Goal: Check status: Check status

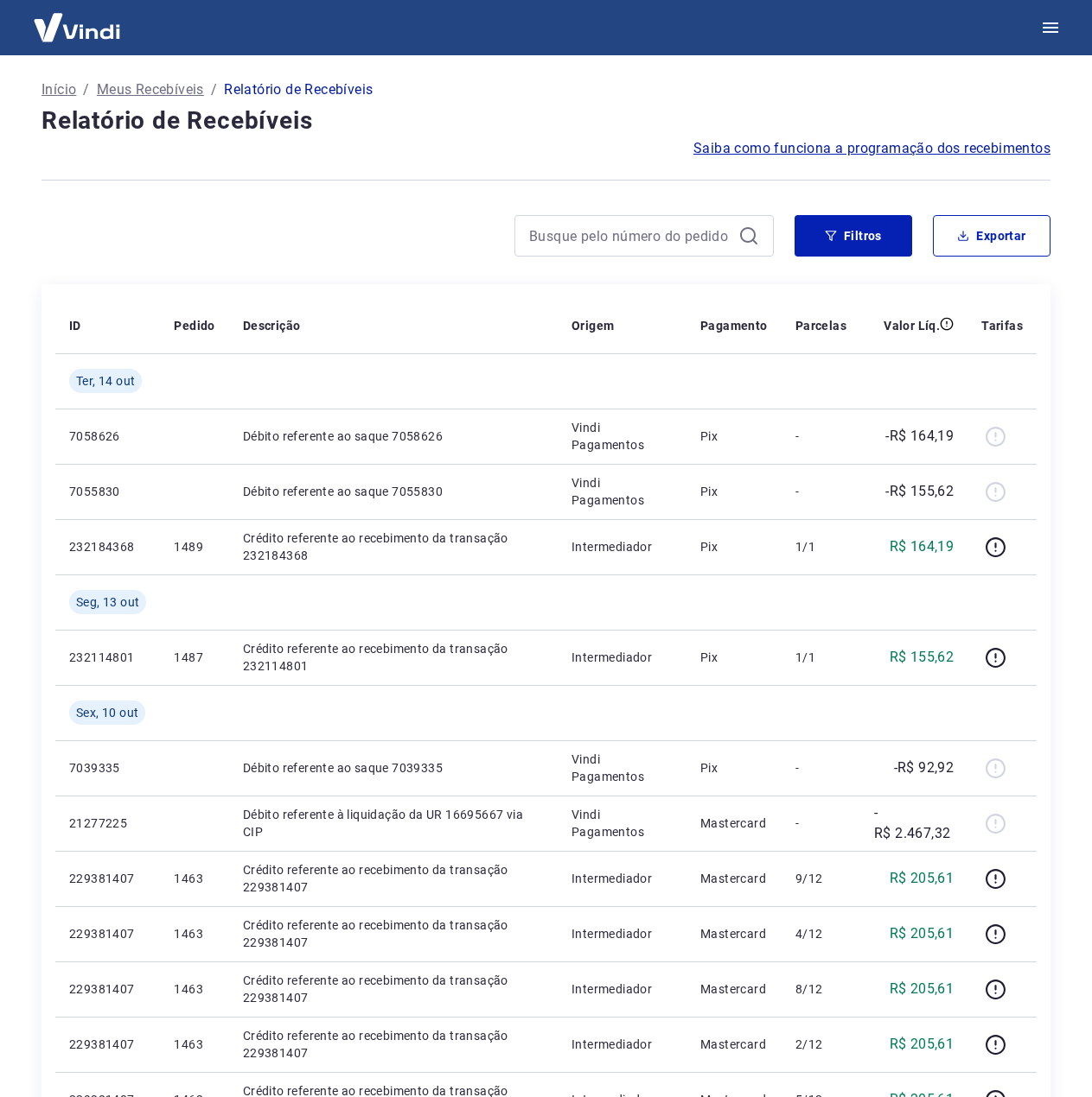
click at [651, 248] on div at bounding box center [644, 236] width 259 height 41
click at [646, 238] on input at bounding box center [630, 236] width 203 height 26
paste input "1437"
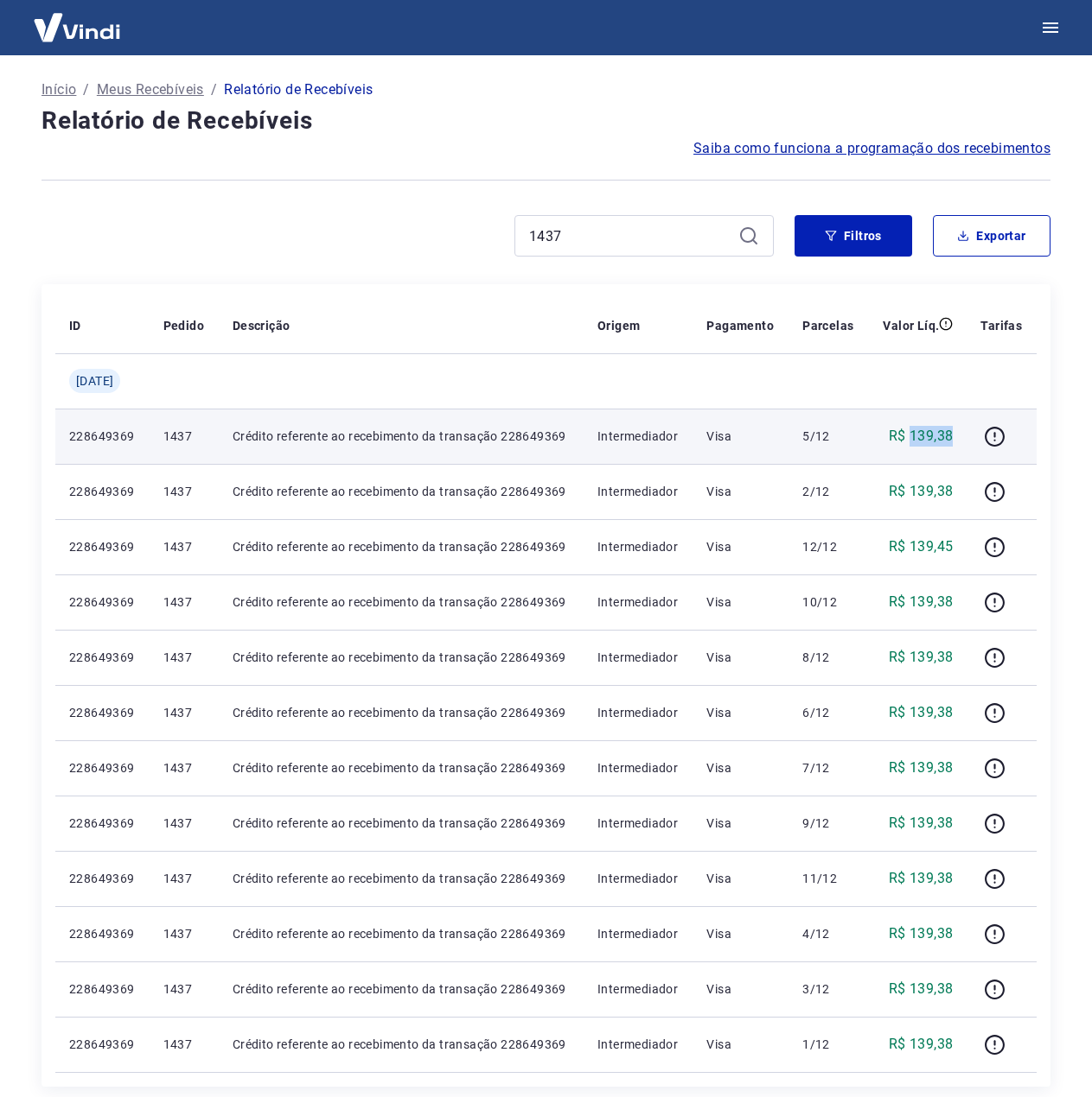
drag, startPoint x: 925, startPoint y: 436, endPoint x: 914, endPoint y: 436, distance: 11.0
click at [914, 436] on td "R$ 139,38" at bounding box center [916, 436] width 98 height 55
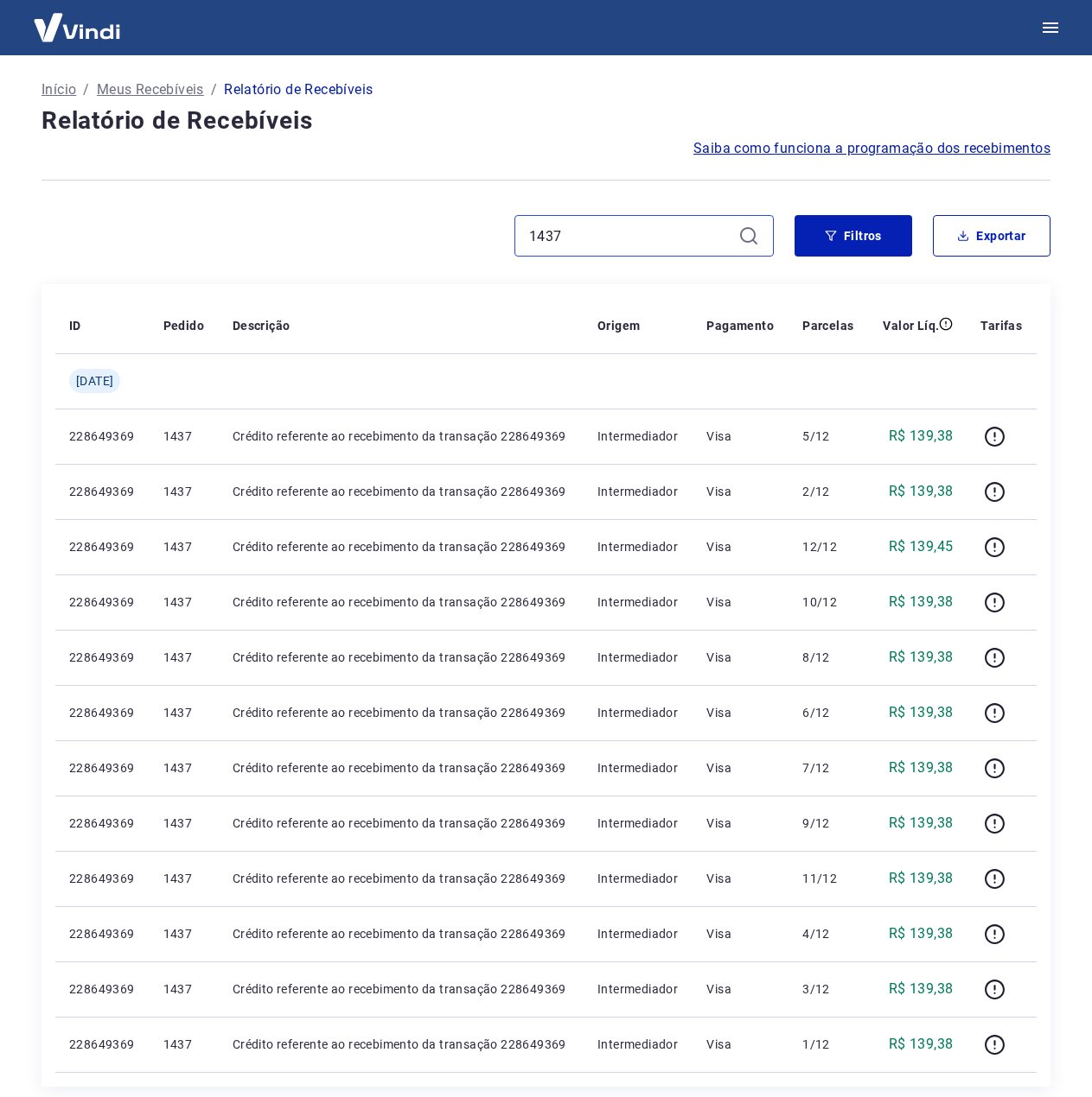
click at [663, 235] on input "1437" at bounding box center [630, 236] width 203 height 26
paste input "1445"
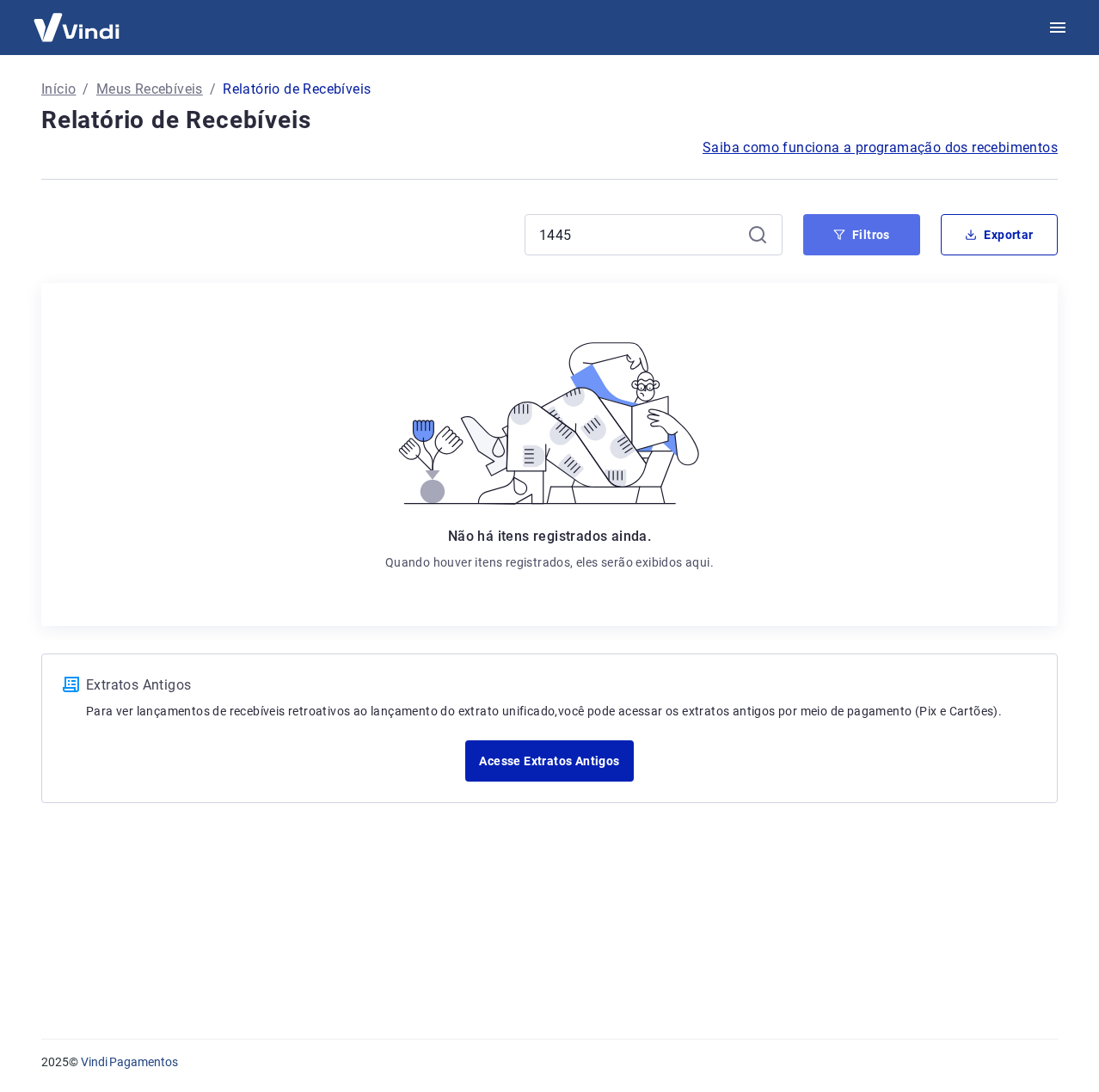
click at [850, 231] on button "Filtros" at bounding box center [862, 235] width 117 height 41
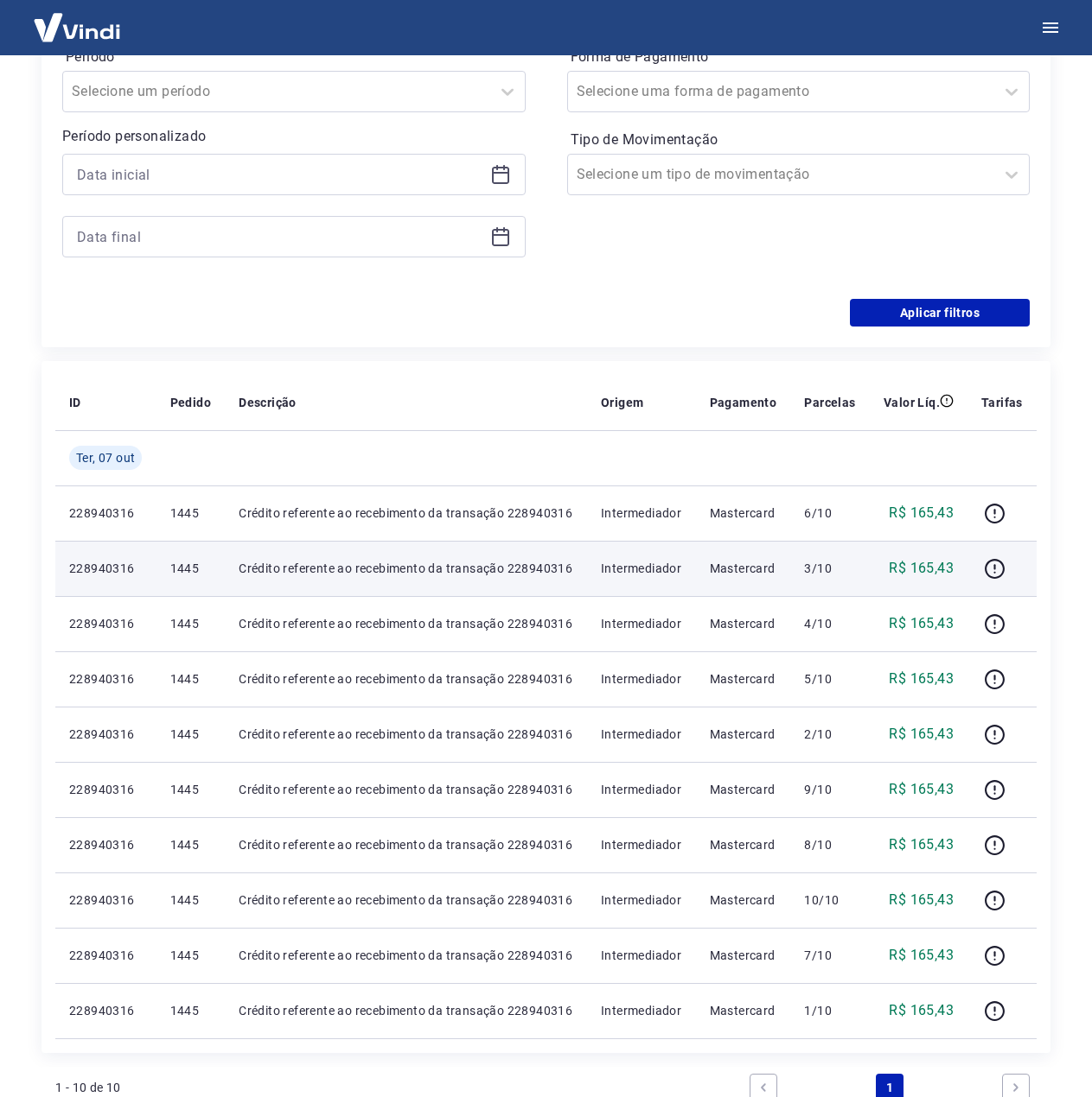
scroll to position [346, 0]
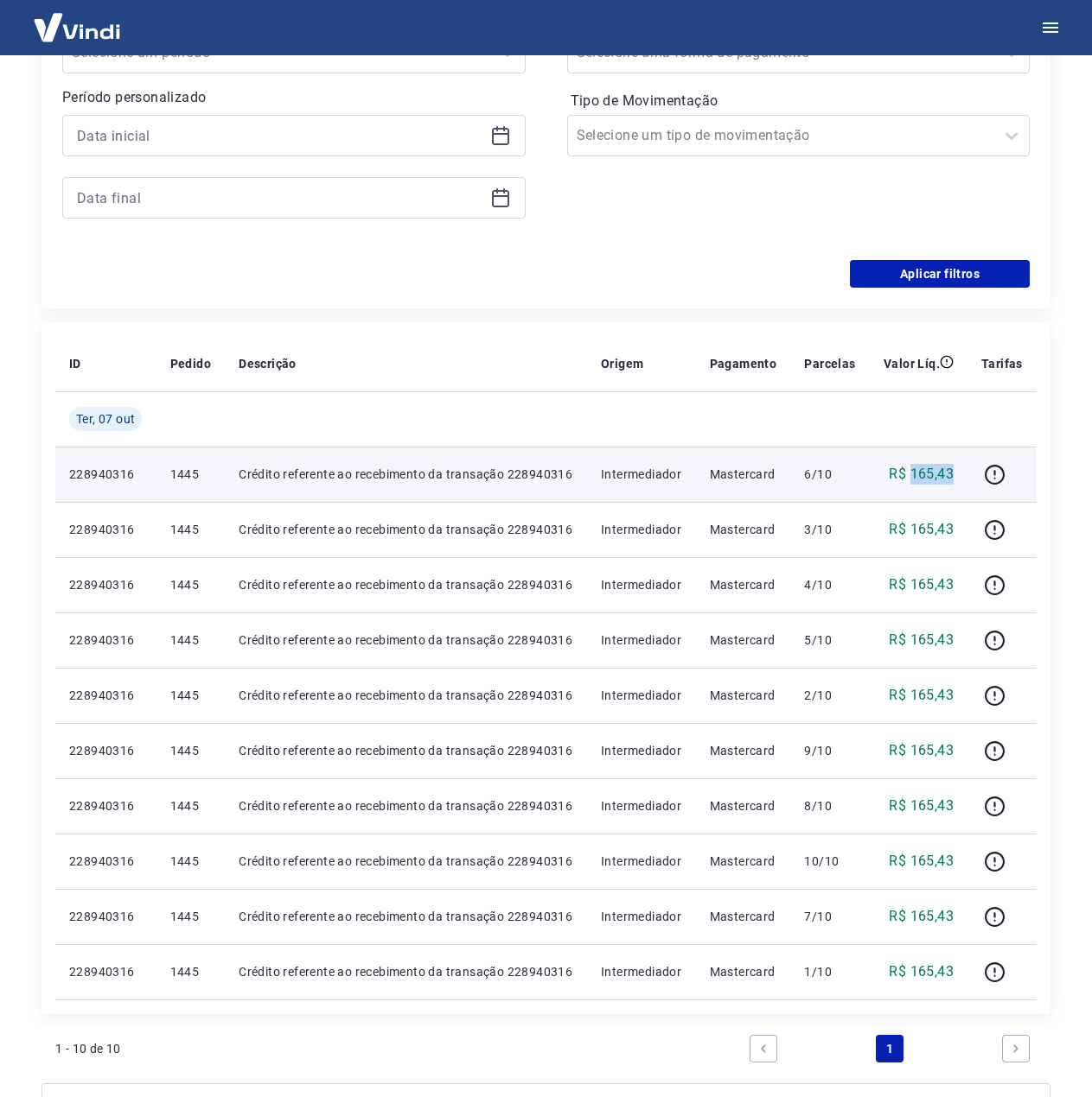
drag, startPoint x: 952, startPoint y: 470, endPoint x: 914, endPoint y: 472, distance: 38.1
click at [914, 472] on p "R$ 165,43" at bounding box center [921, 474] width 65 height 21
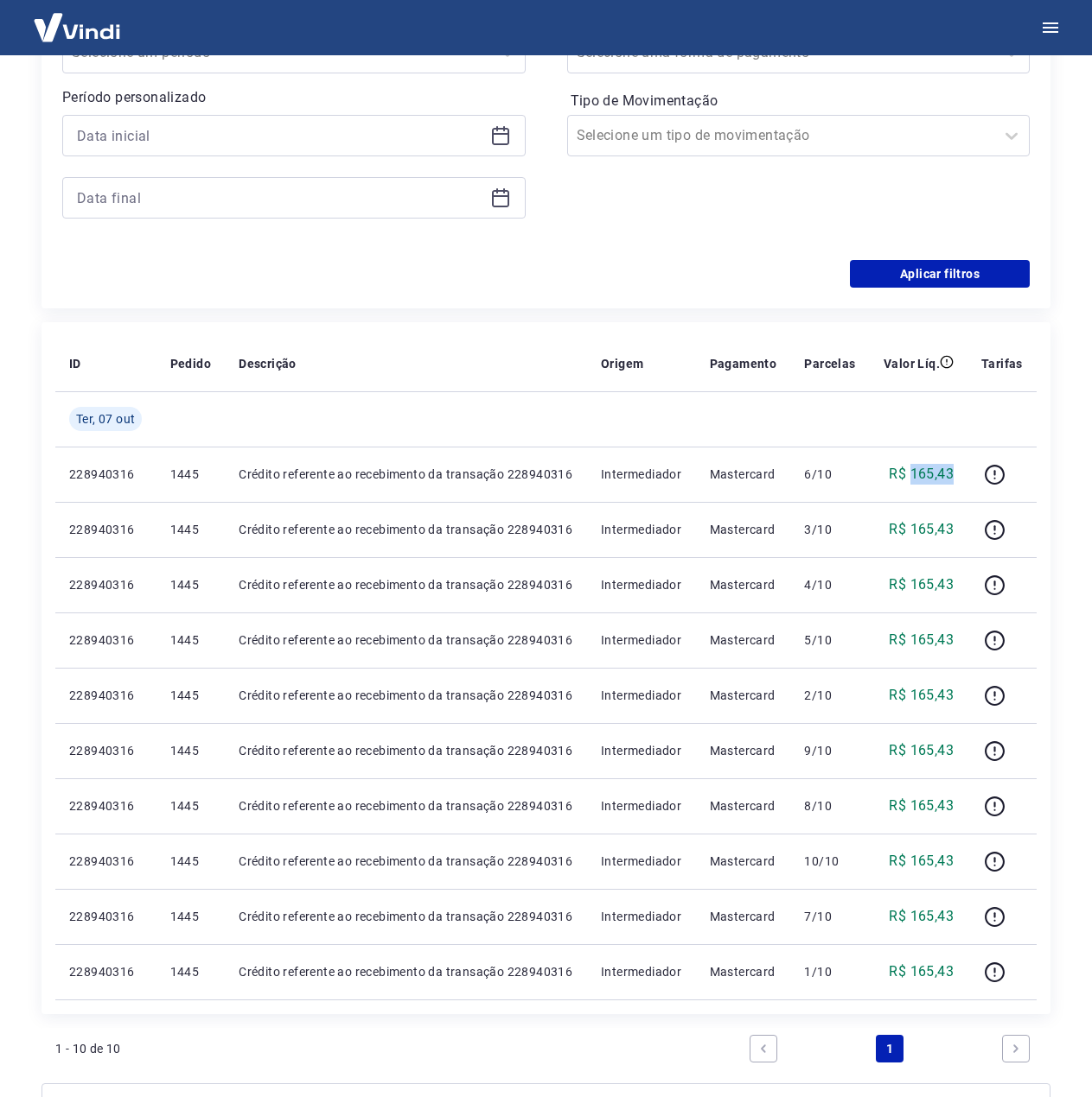
copy p "165,43"
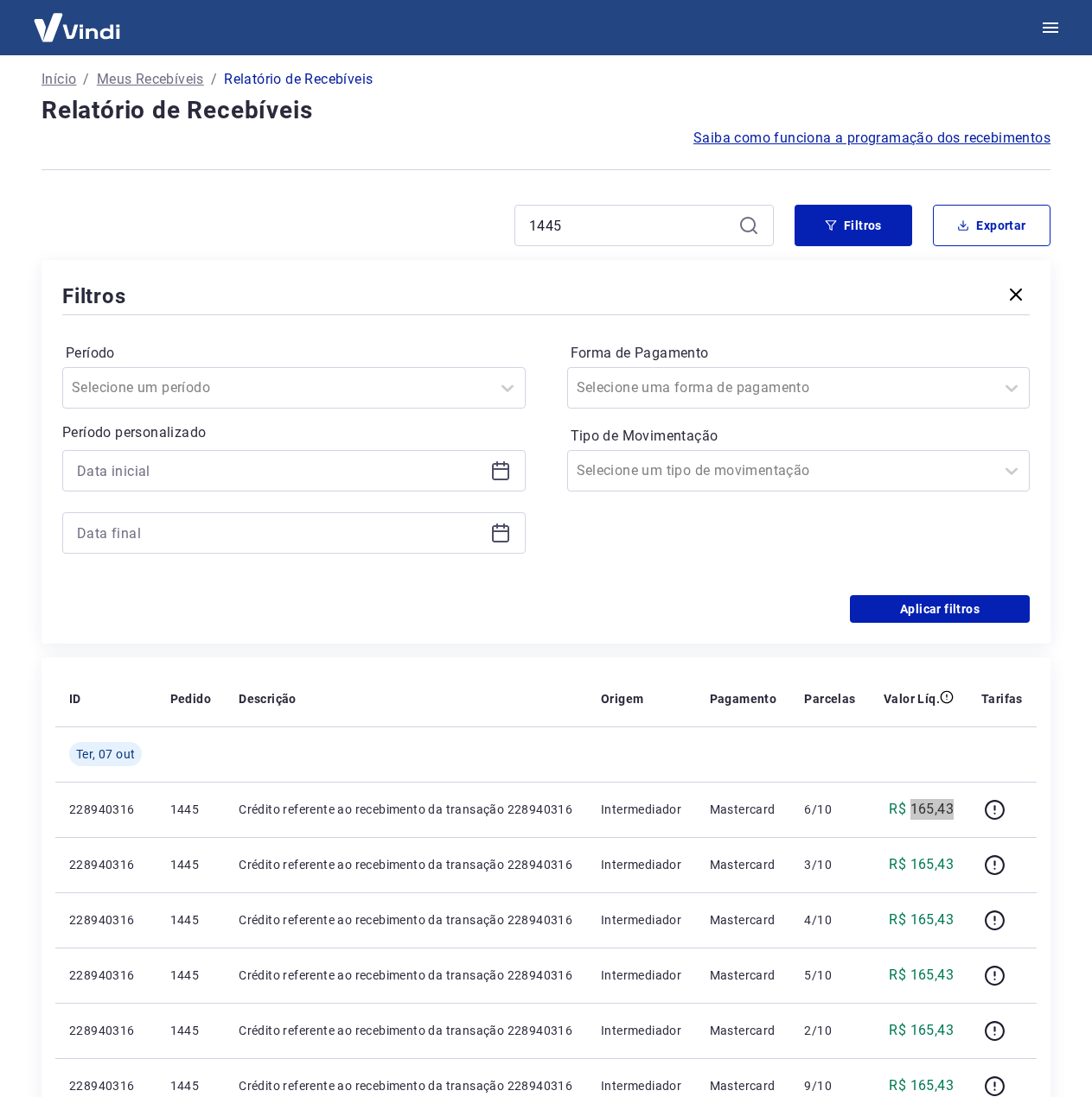
scroll to position [0, 0]
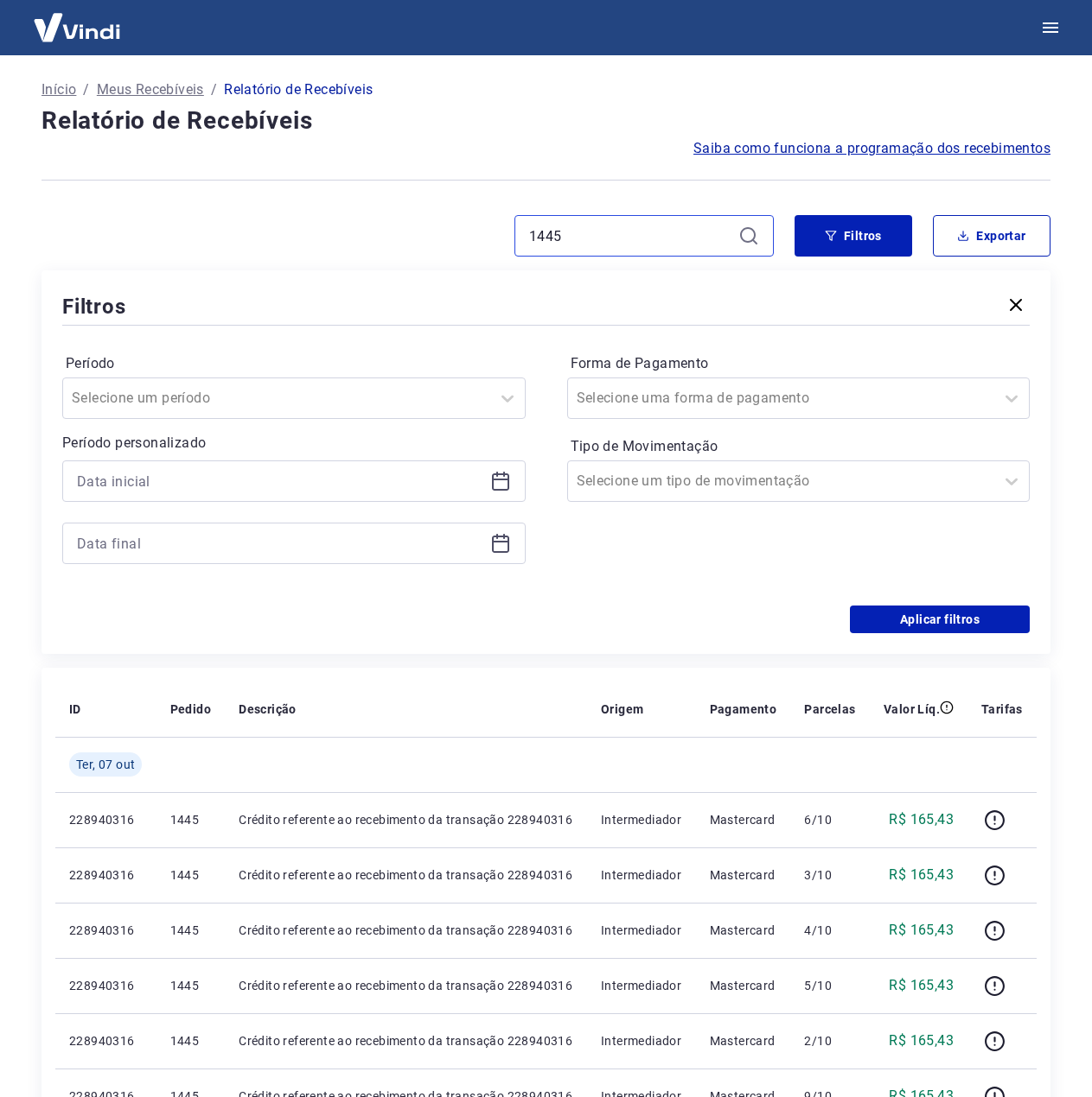
click at [639, 225] on input "1445" at bounding box center [630, 236] width 203 height 26
paste input "7"
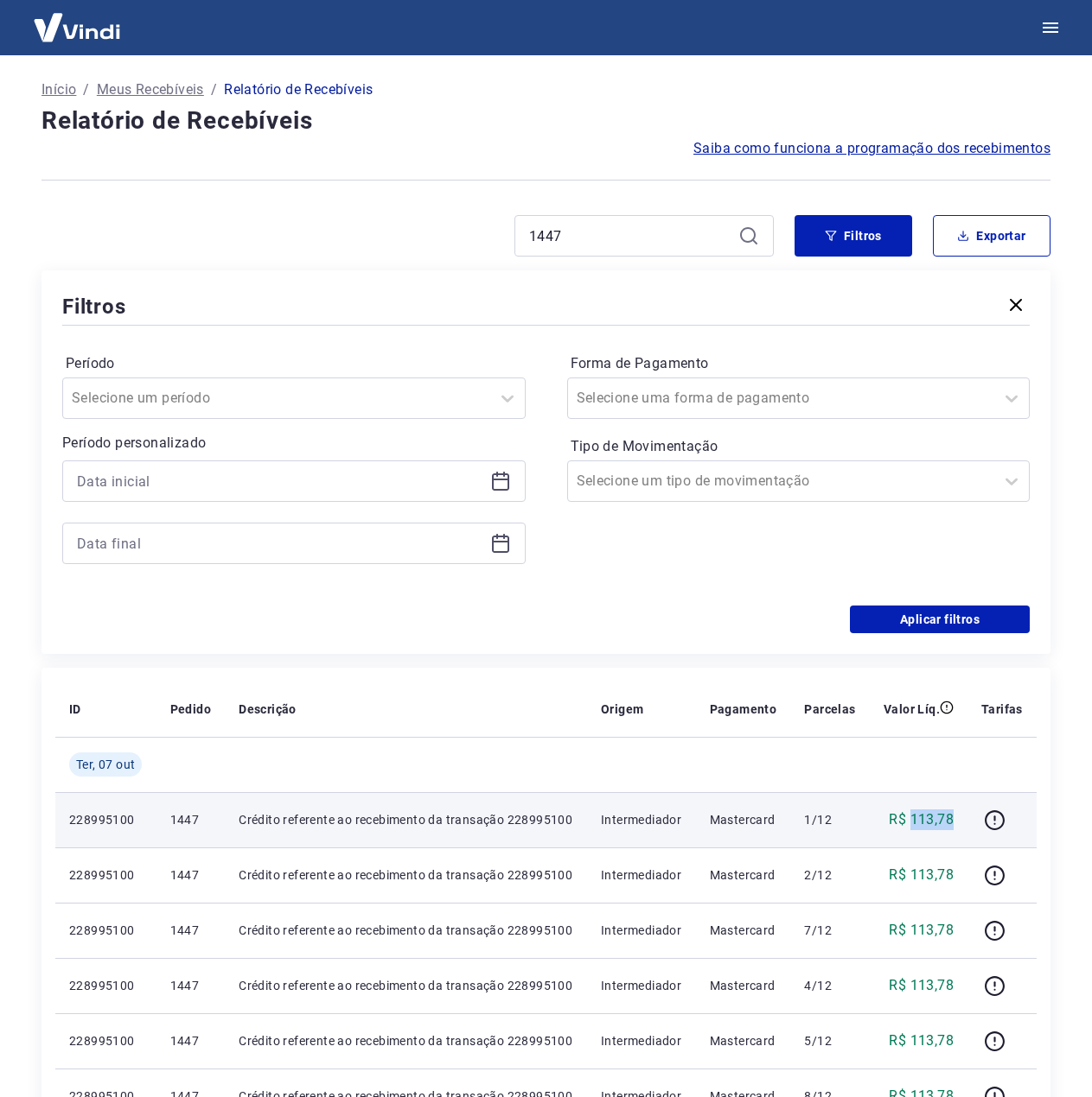
drag, startPoint x: 943, startPoint y: 816, endPoint x: 909, endPoint y: 819, distance: 34.1
click at [909, 819] on td "R$ 113,78" at bounding box center [918, 819] width 97 height 55
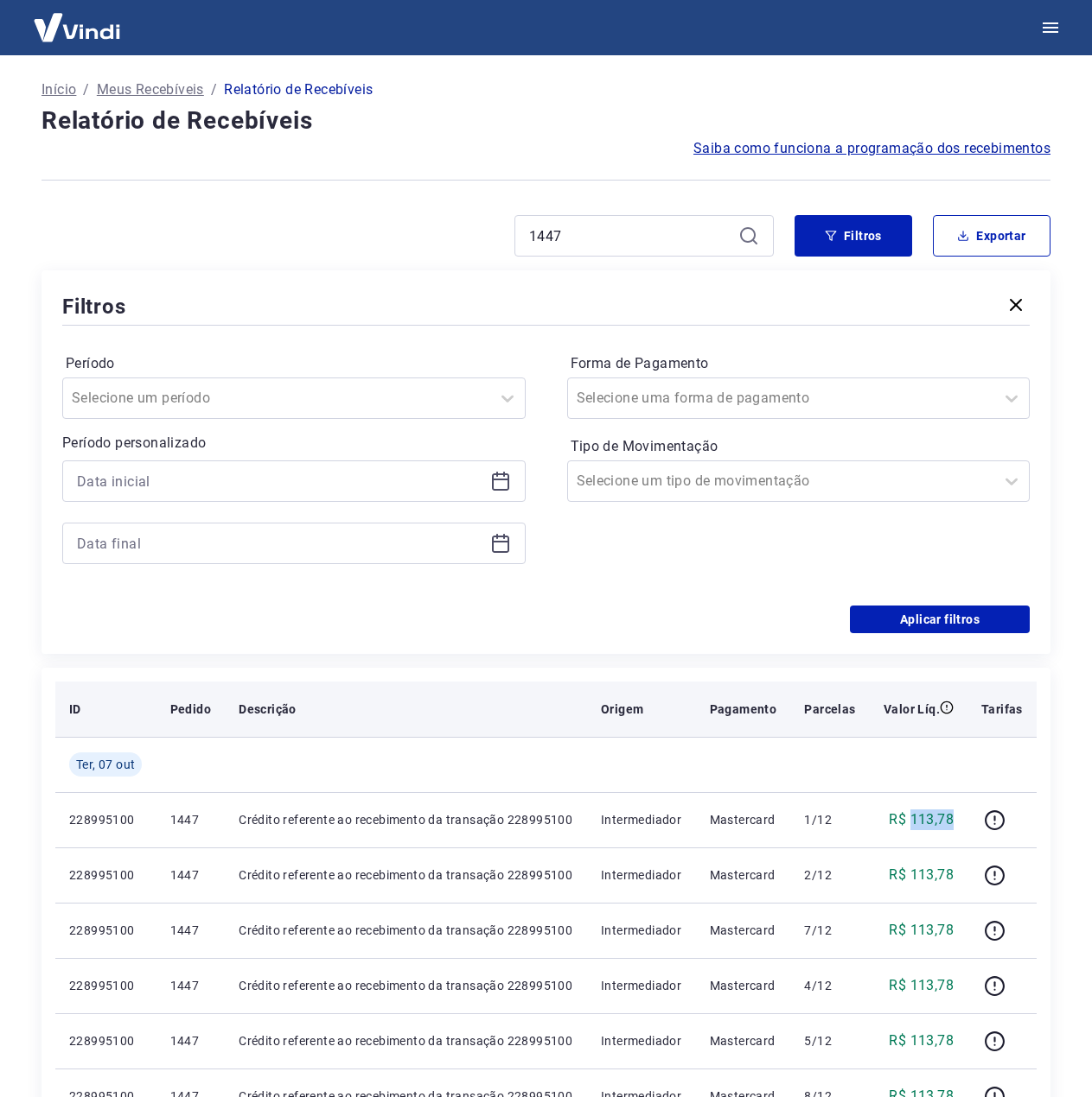
click at [1006, 307] on icon "button" at bounding box center [1015, 304] width 21 height 21
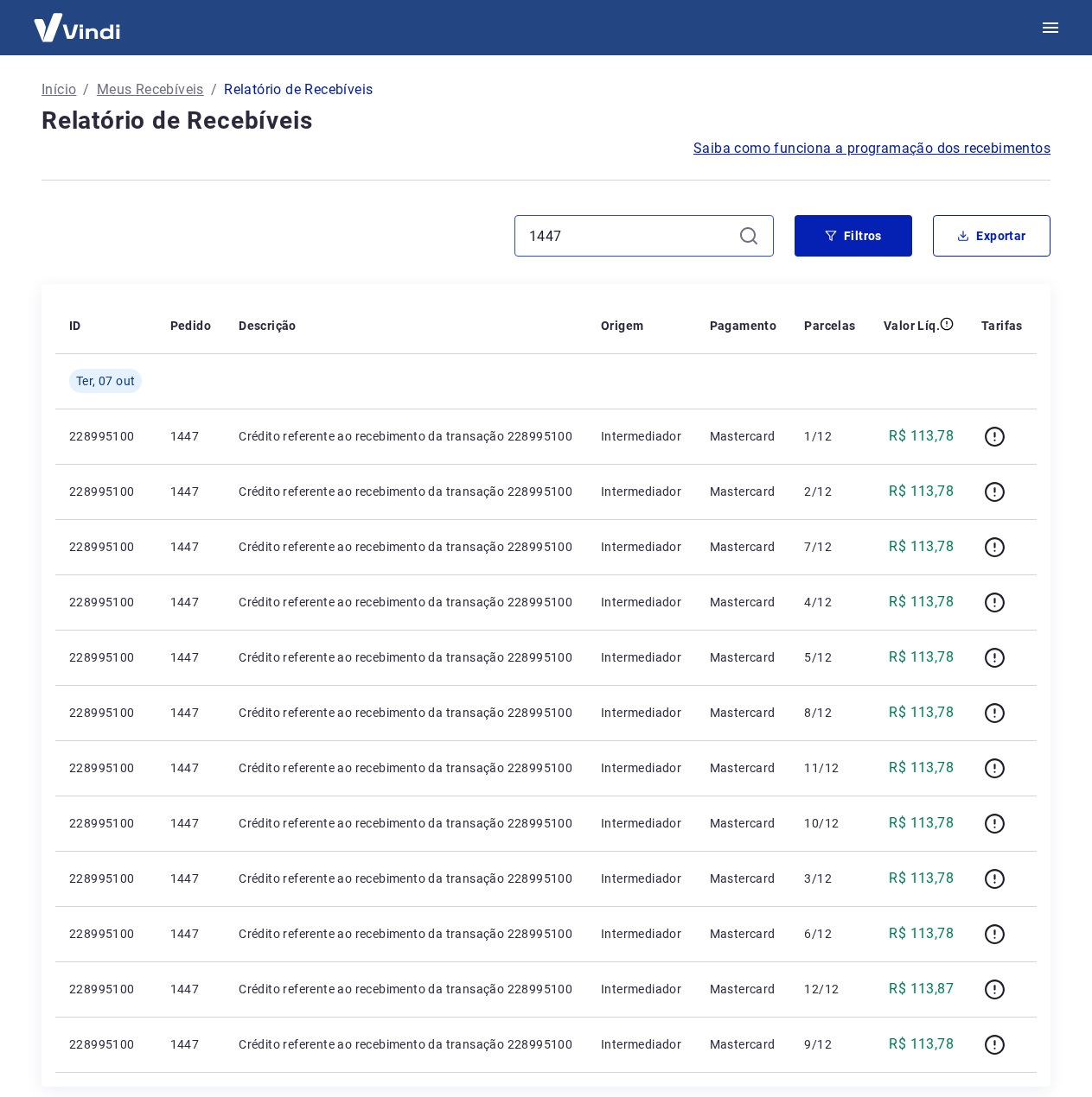
click at [667, 230] on input "1447" at bounding box center [630, 236] width 203 height 26
paste input "85"
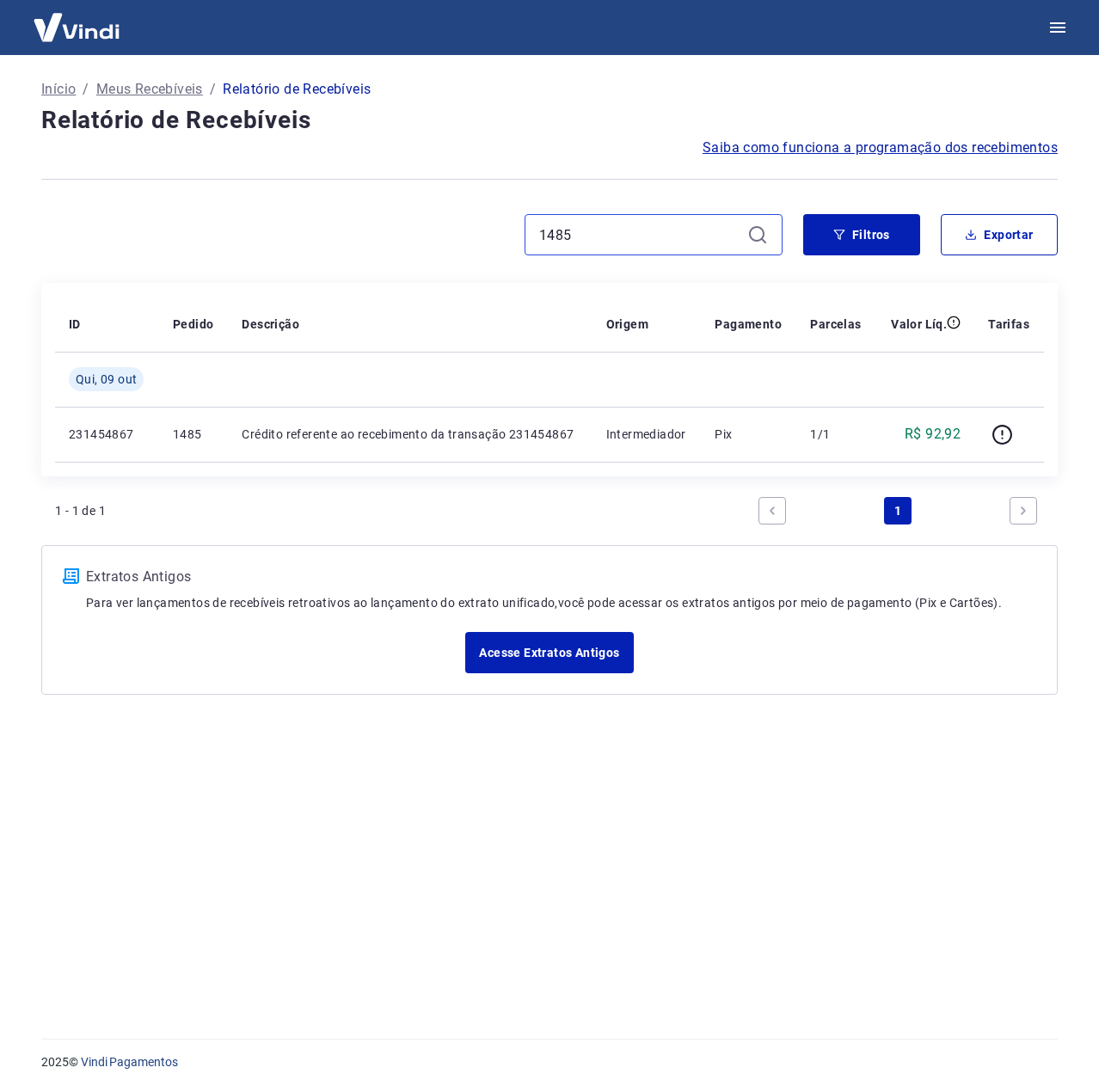
click at [677, 243] on input "1485" at bounding box center [640, 235] width 202 height 26
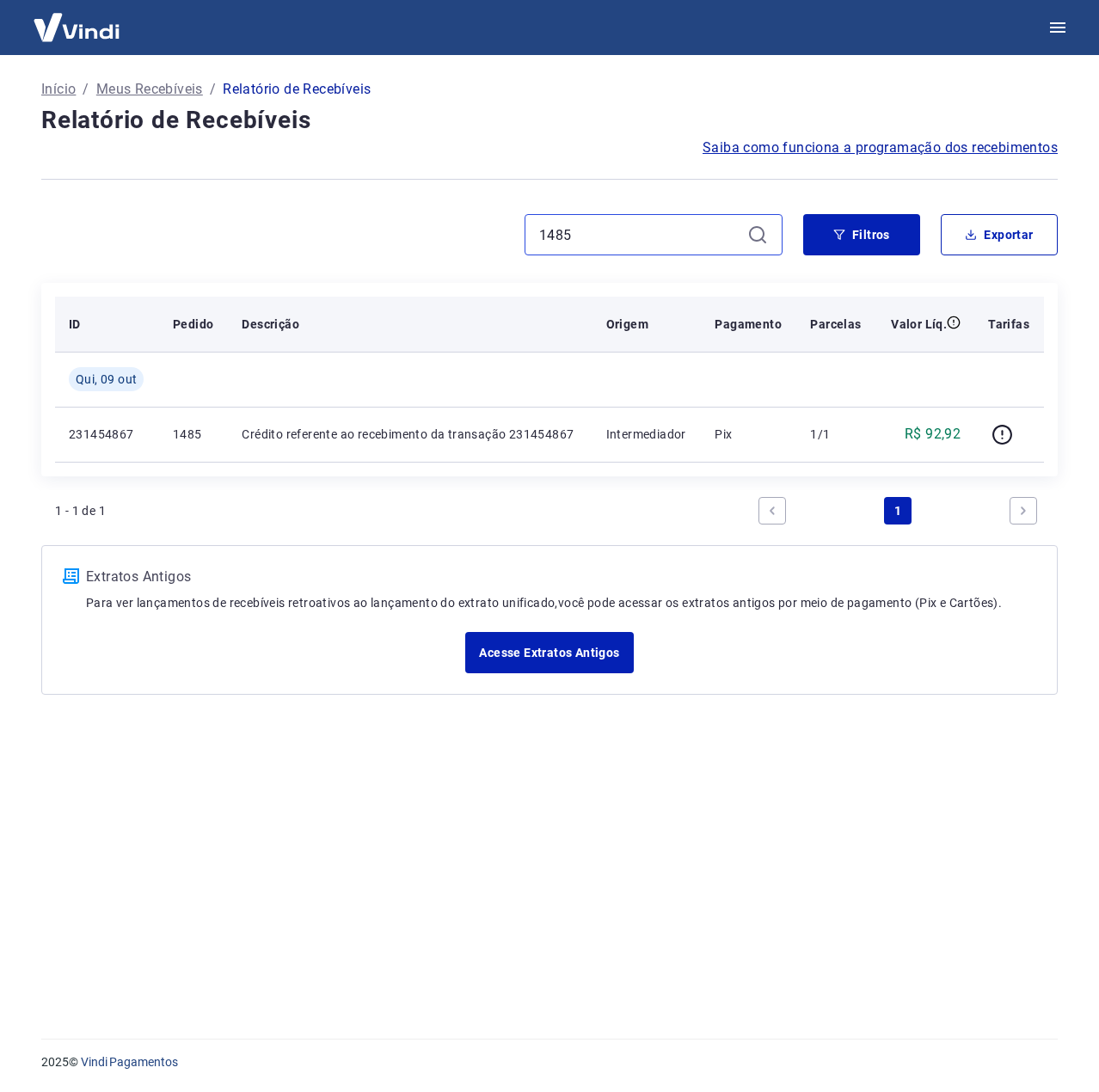
paste input "63"
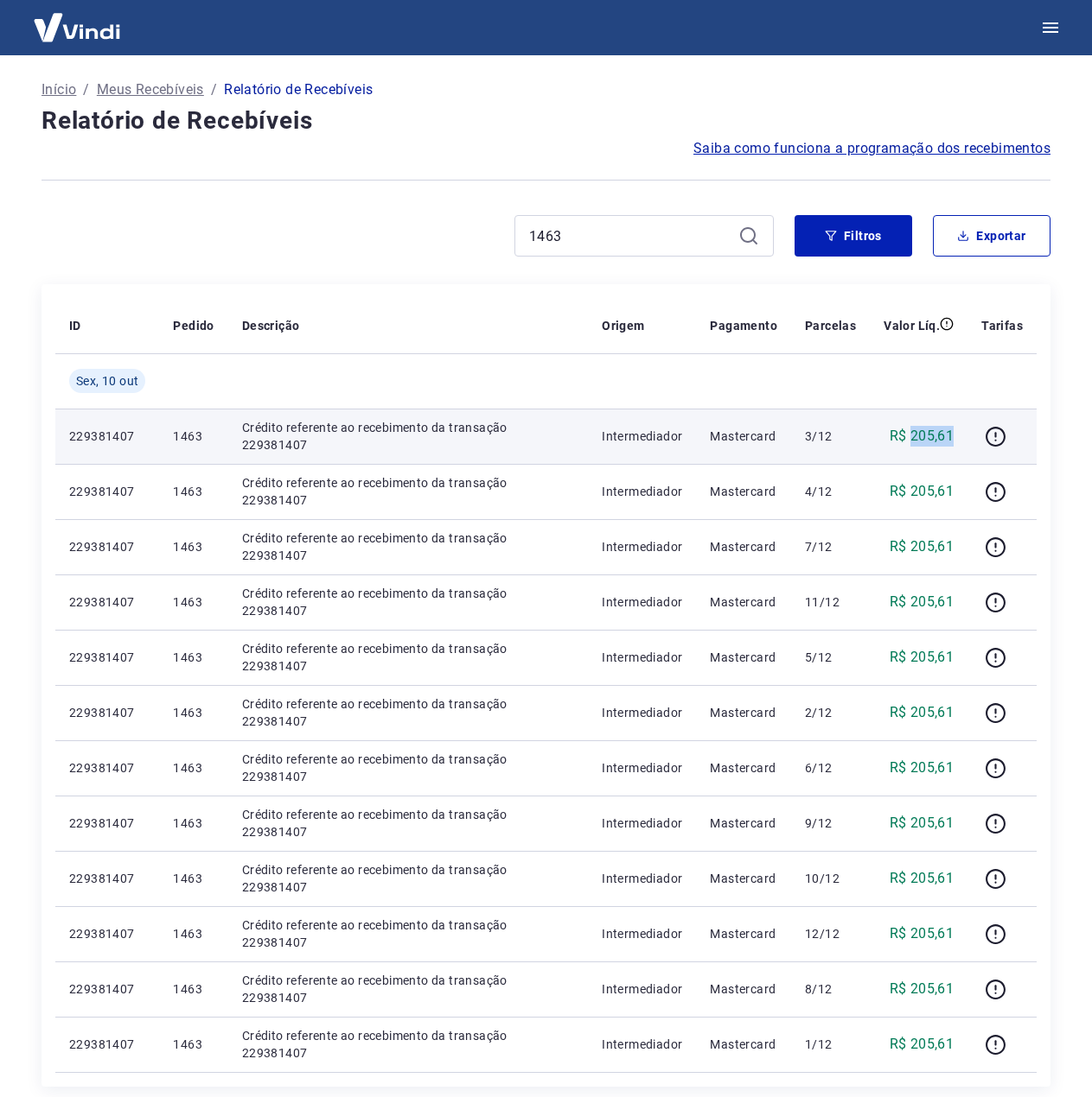
drag, startPoint x: 939, startPoint y: 436, endPoint x: 914, endPoint y: 436, distance: 25.0
click at [914, 436] on p "R$ 205,61" at bounding box center [922, 436] width 65 height 21
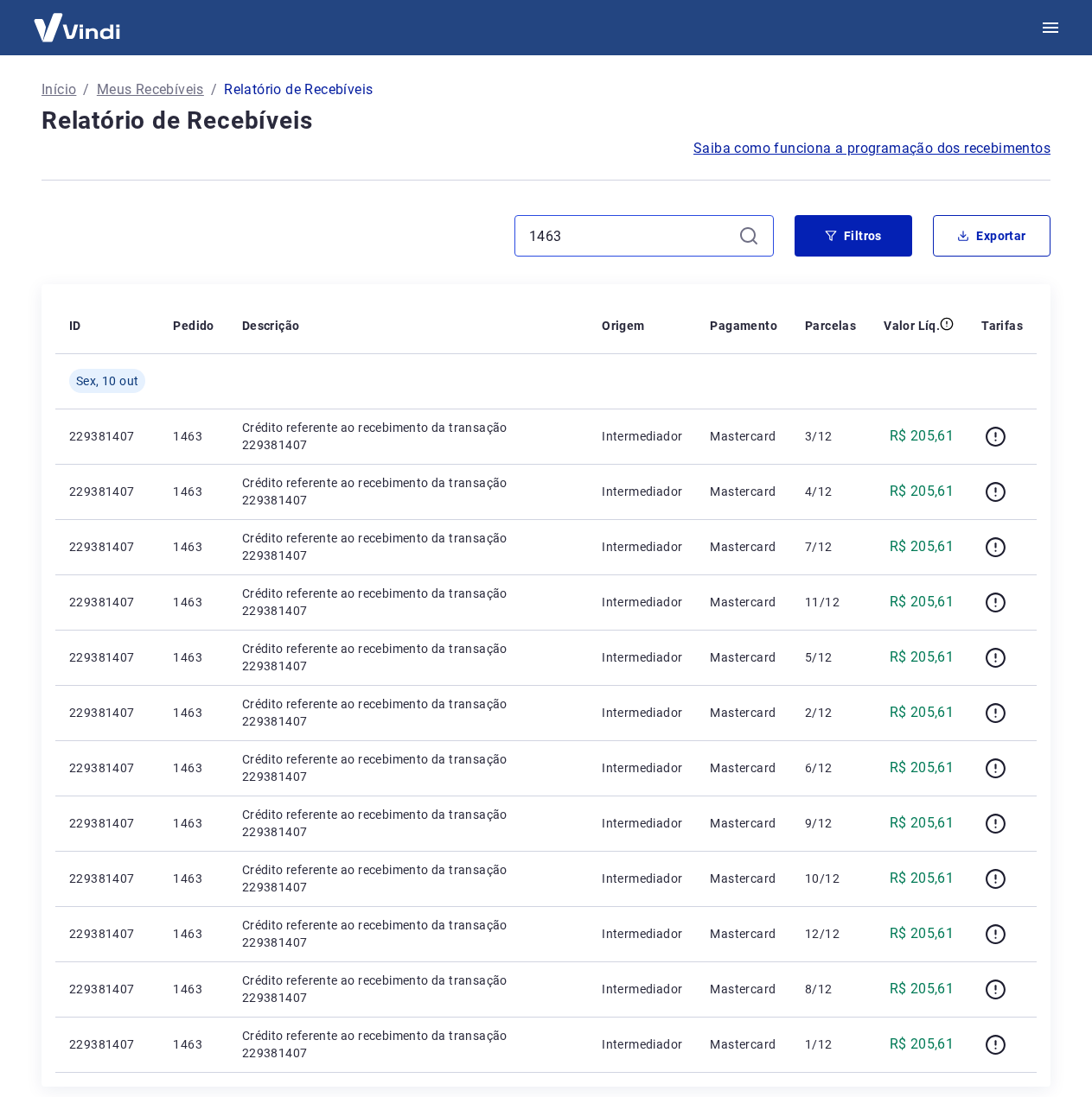
click at [645, 230] on input "1463" at bounding box center [630, 236] width 203 height 26
paste input "87"
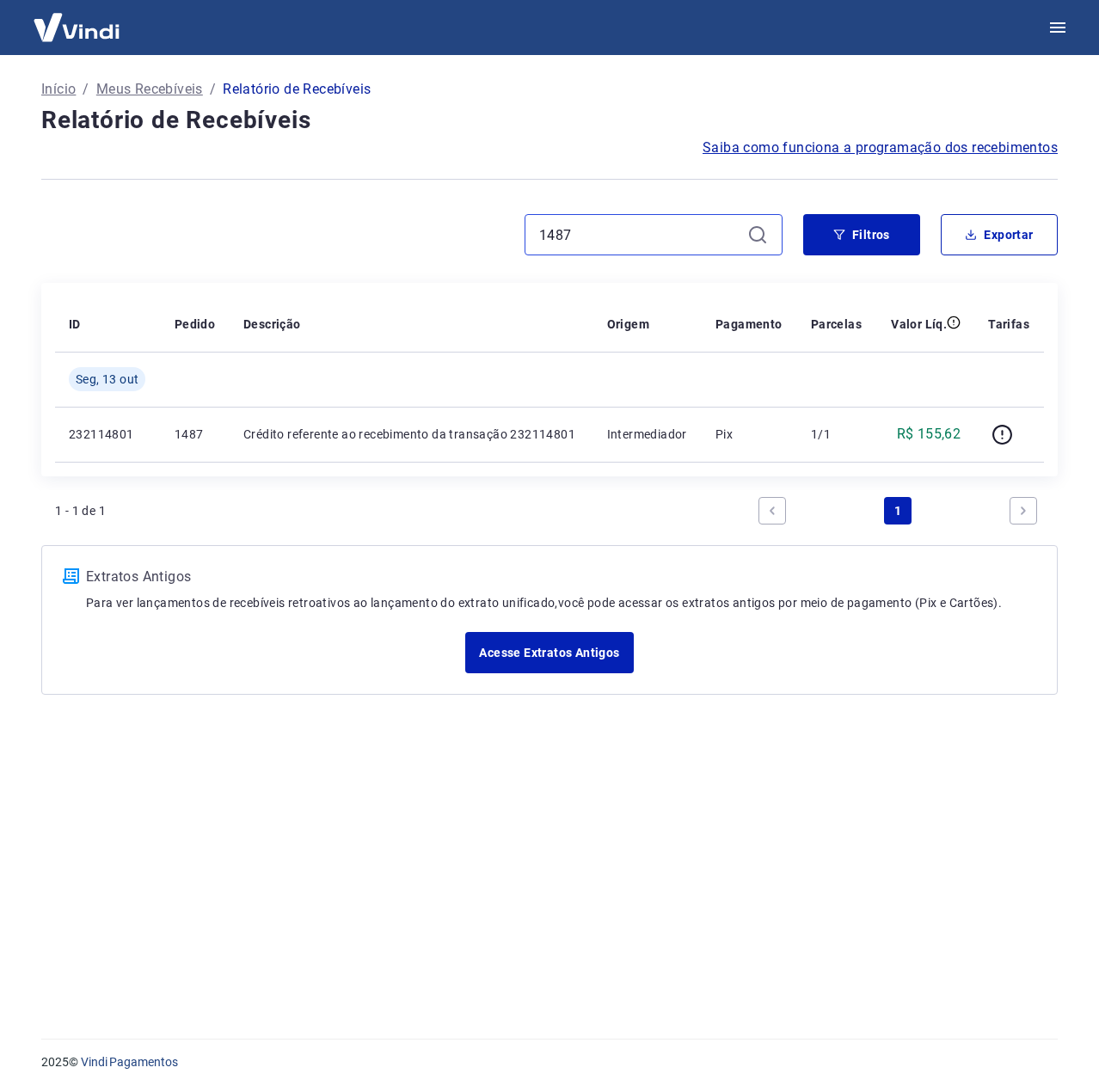
click at [622, 238] on input "1487" at bounding box center [640, 235] width 202 height 26
paste input "9"
type input "1489"
